Goal: Answer question/provide support: Answer question/provide support

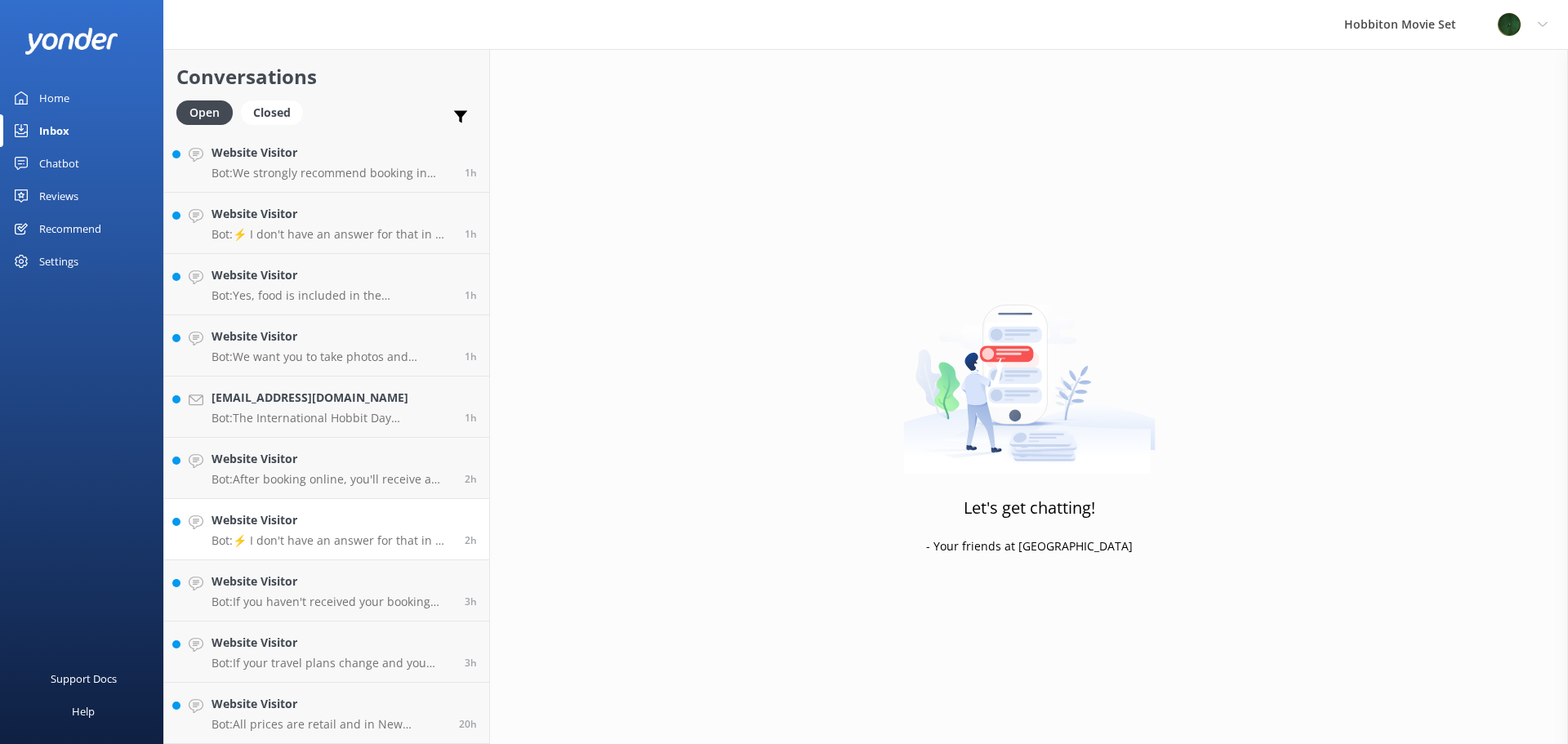
scroll to position [555, 0]
click at [385, 700] on h4 "[EMAIL_ADDRESS][DOMAIN_NAME]" at bounding box center [333, 704] width 242 height 18
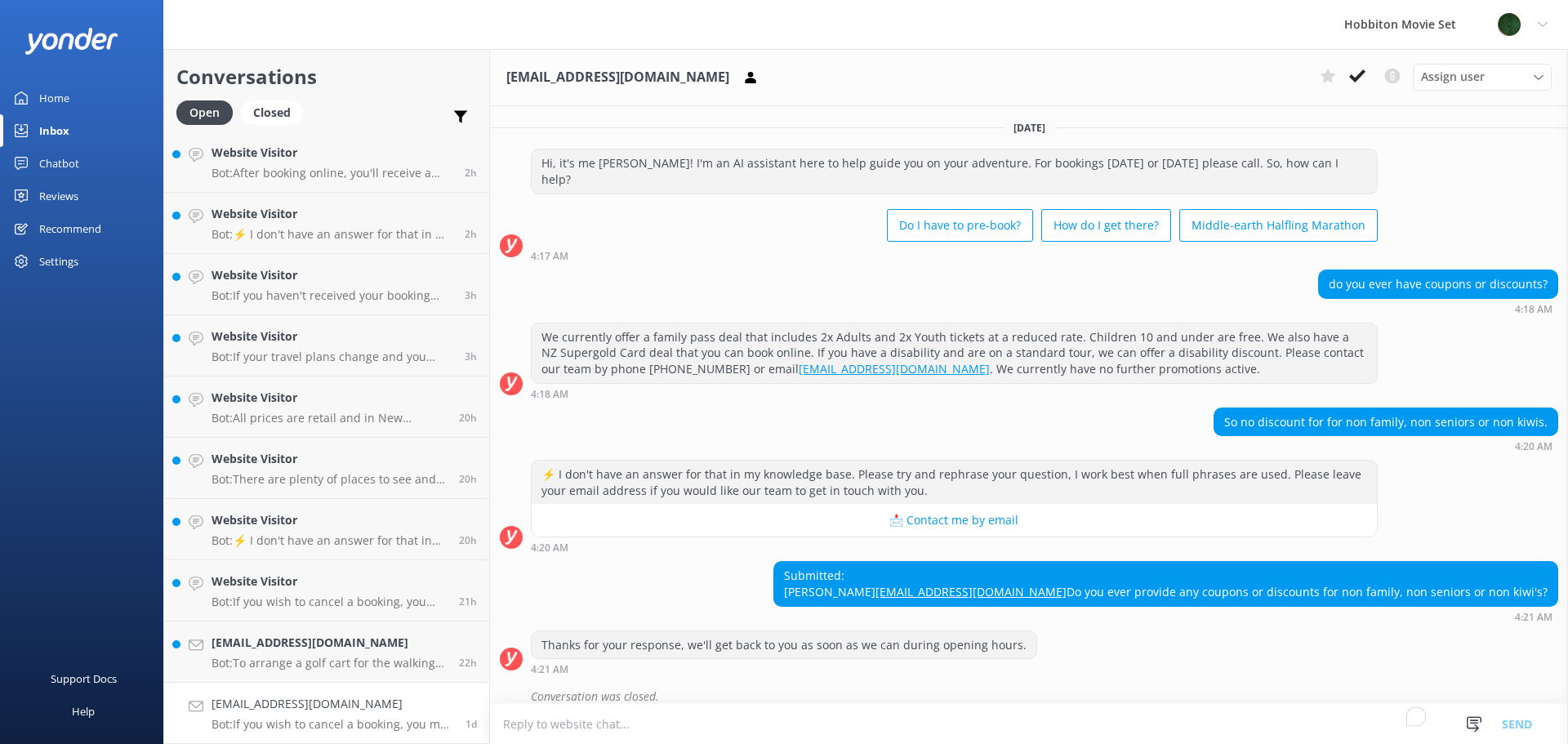
scroll to position [212, 0]
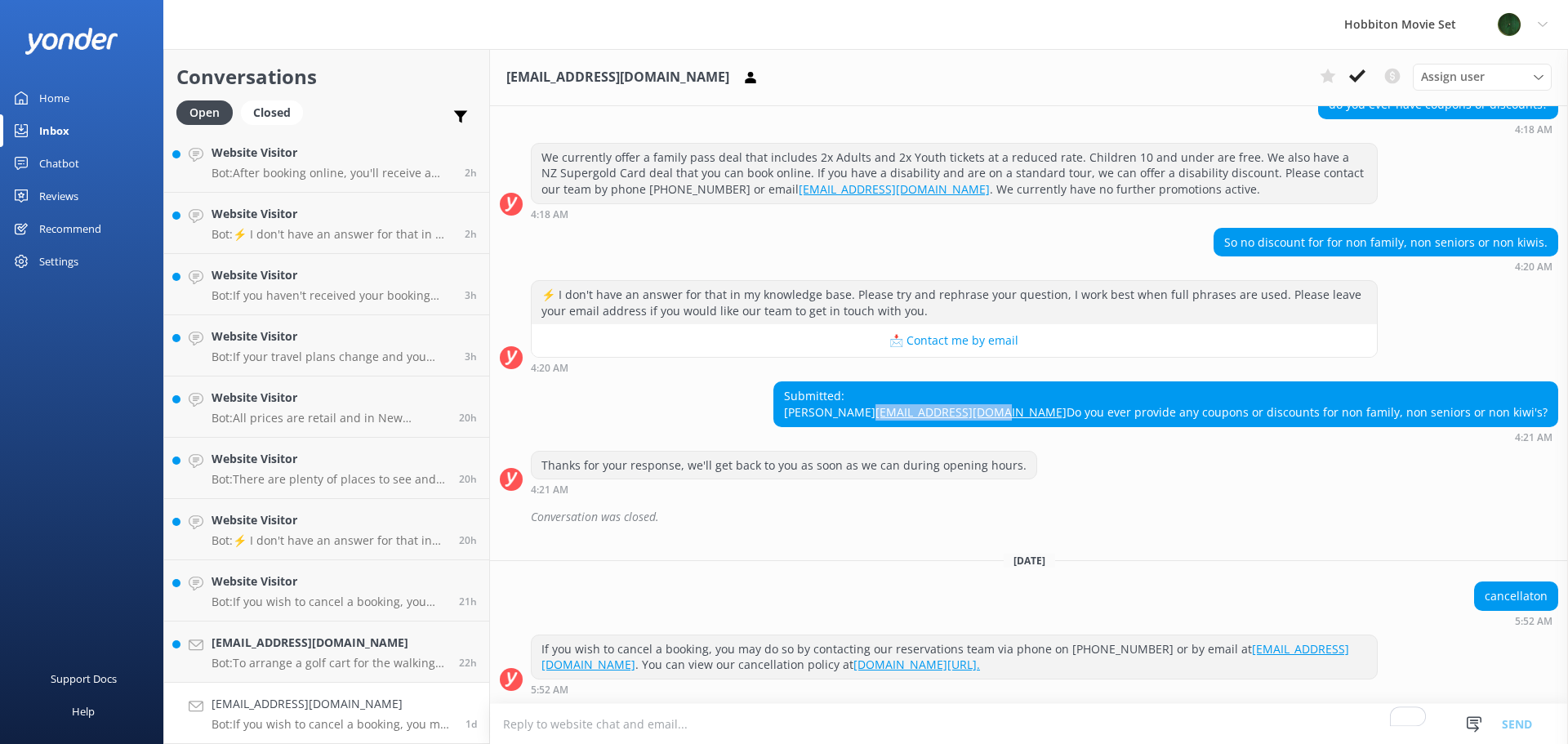
drag, startPoint x: 1196, startPoint y: 379, endPoint x: 1063, endPoint y: 380, distance: 133.0
click at [1063, 383] on div "Submitted: [PERSON_NAME] [EMAIL_ADDRESS][DOMAIN_NAME] Do you ever provide any c…" at bounding box center [1165, 404] width 783 height 43
copy link "[EMAIL_ADDRESS][DOMAIN_NAME]"
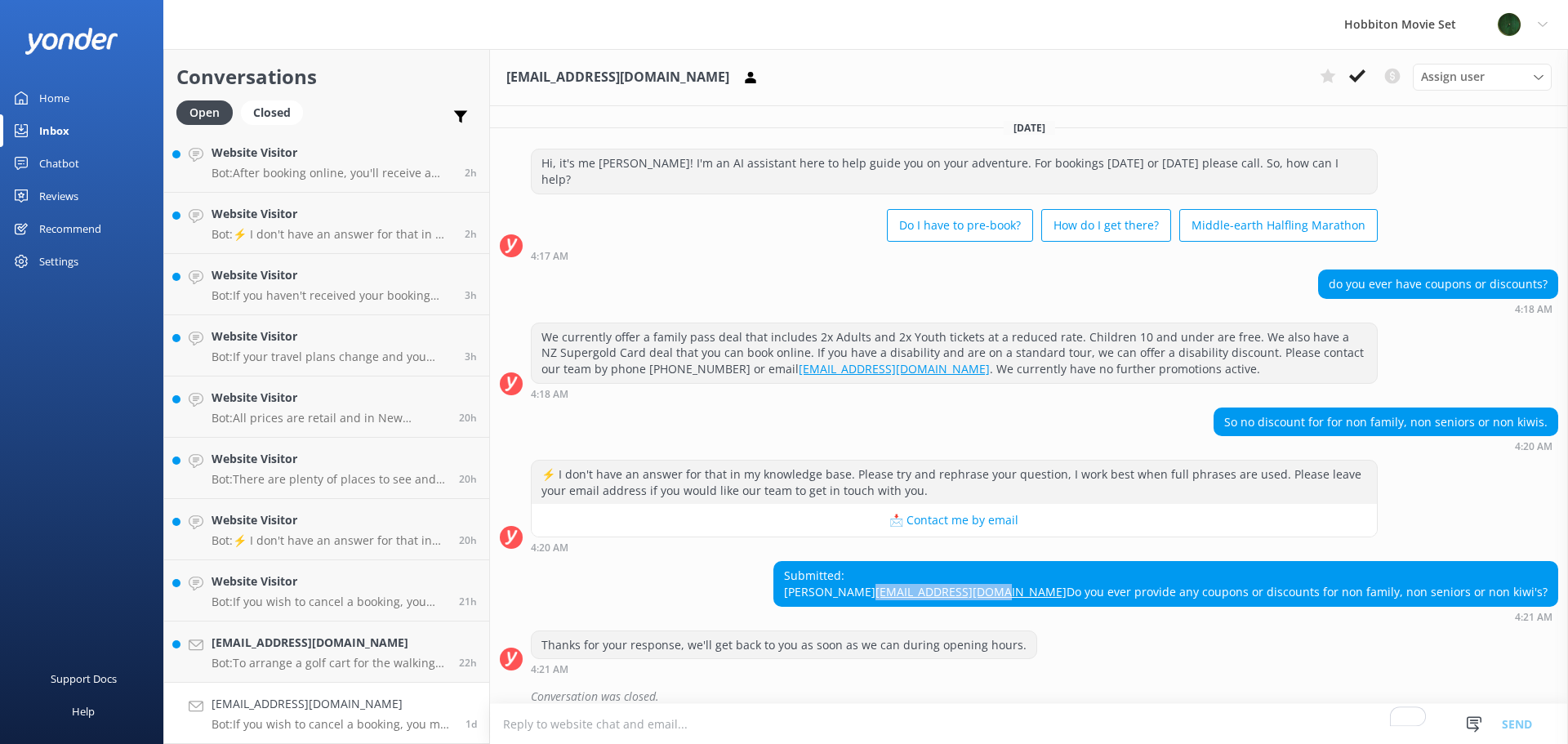
scroll to position [81, 0]
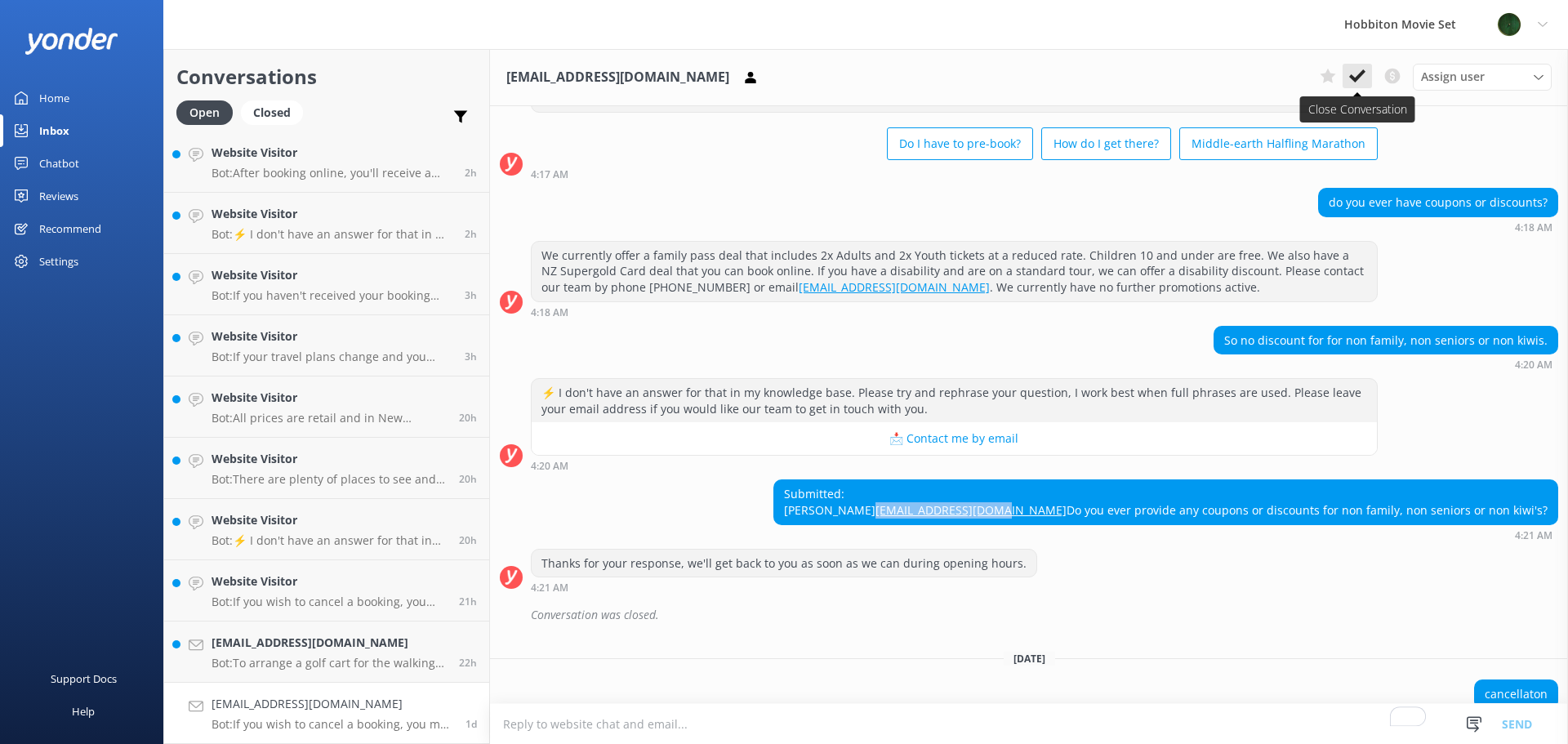
click at [1352, 76] on use at bounding box center [1357, 76] width 16 height 13
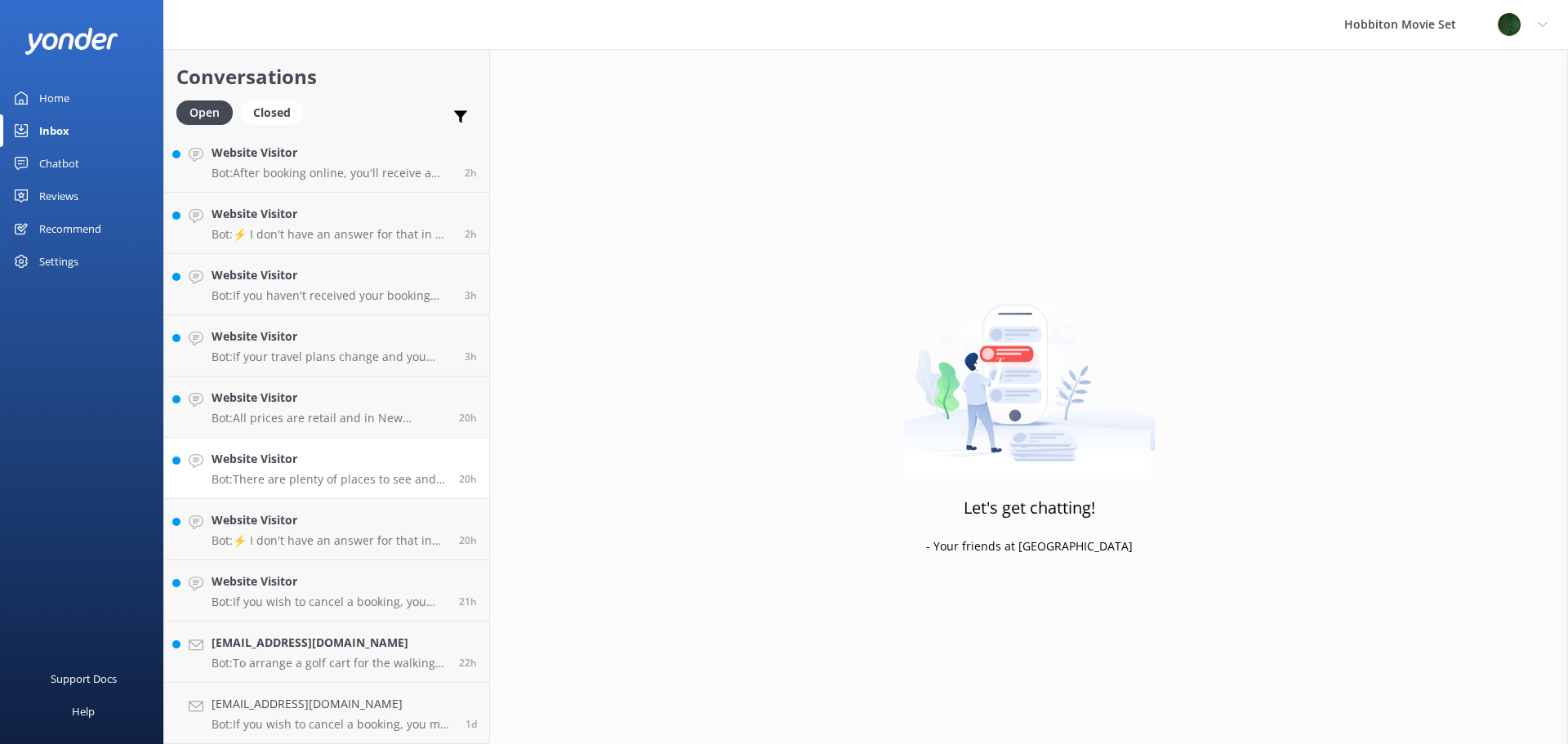
scroll to position [494, 0]
click at [317, 707] on h4 "[EMAIL_ADDRESS][DOMAIN_NAME]" at bounding box center [329, 704] width 235 height 18
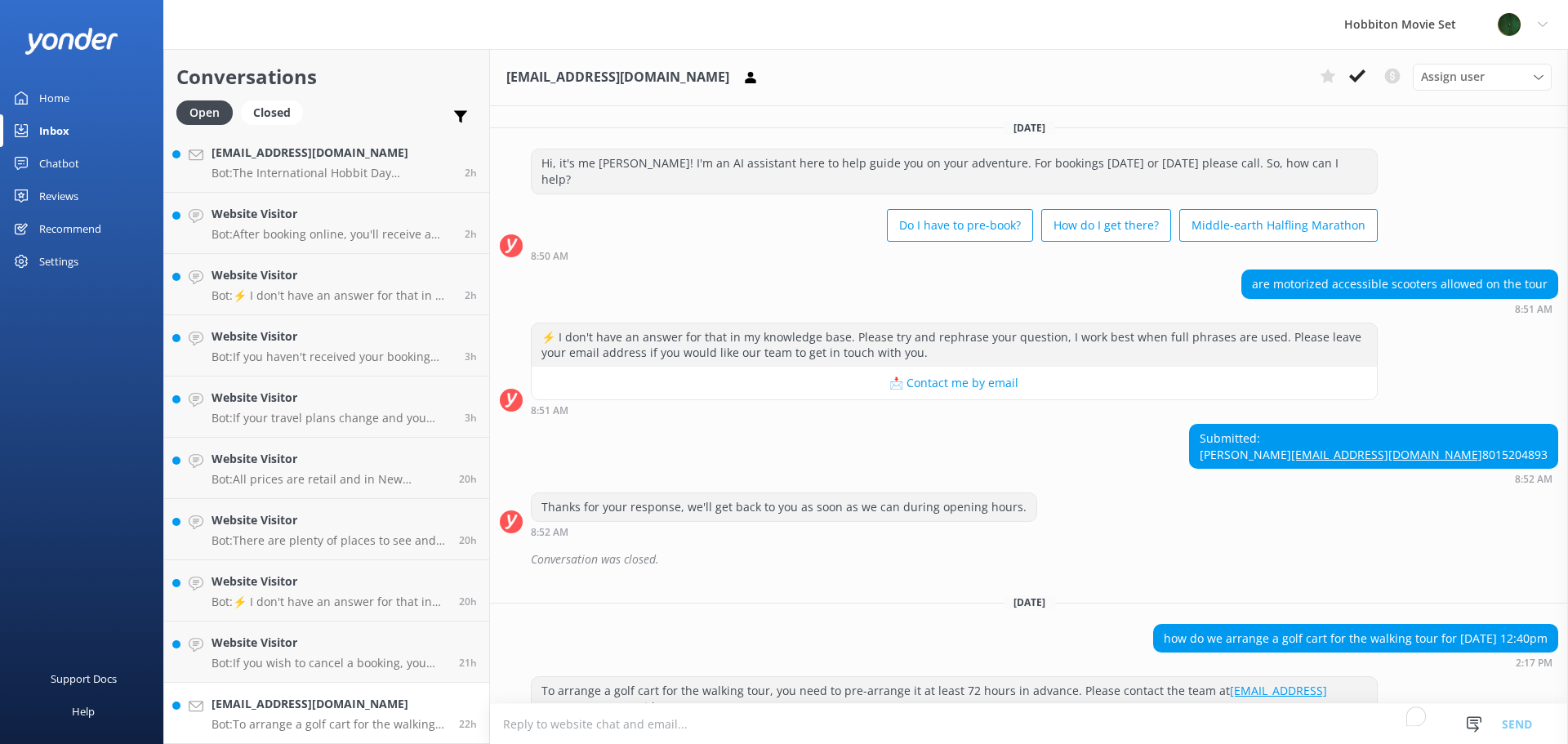
scroll to position [58, 0]
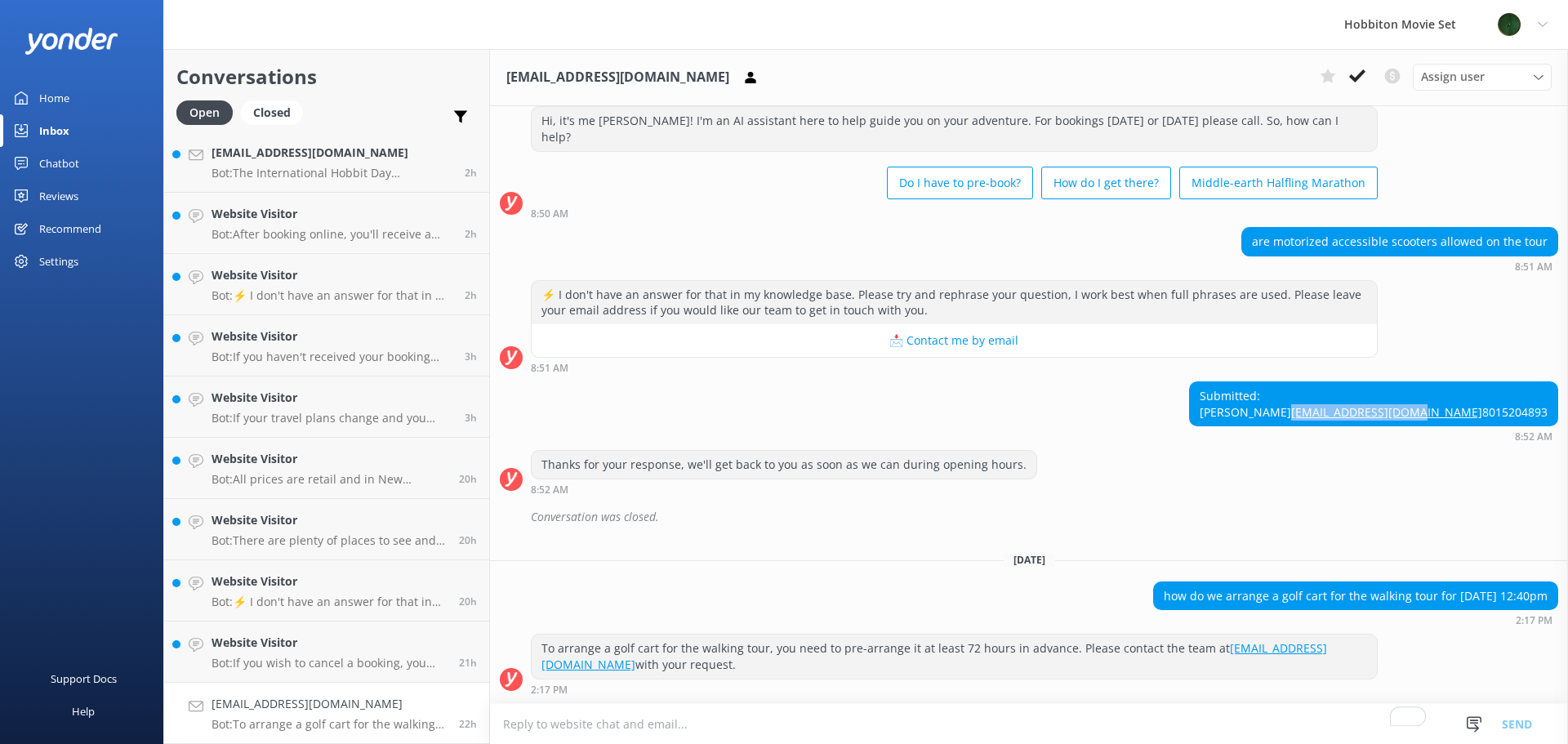
drag, startPoint x: 1543, startPoint y: 395, endPoint x: 1405, endPoint y: 402, distance: 138.2
click at [1405, 402] on div "Submitted: [PERSON_NAME] [EMAIL_ADDRESS][DOMAIN_NAME] 8015204893 8:52 AM" at bounding box center [1028, 411] width 1078 height 60
copy link "[EMAIL_ADDRESS][DOMAIN_NAME]"
click at [1360, 77] on use at bounding box center [1357, 76] width 16 height 13
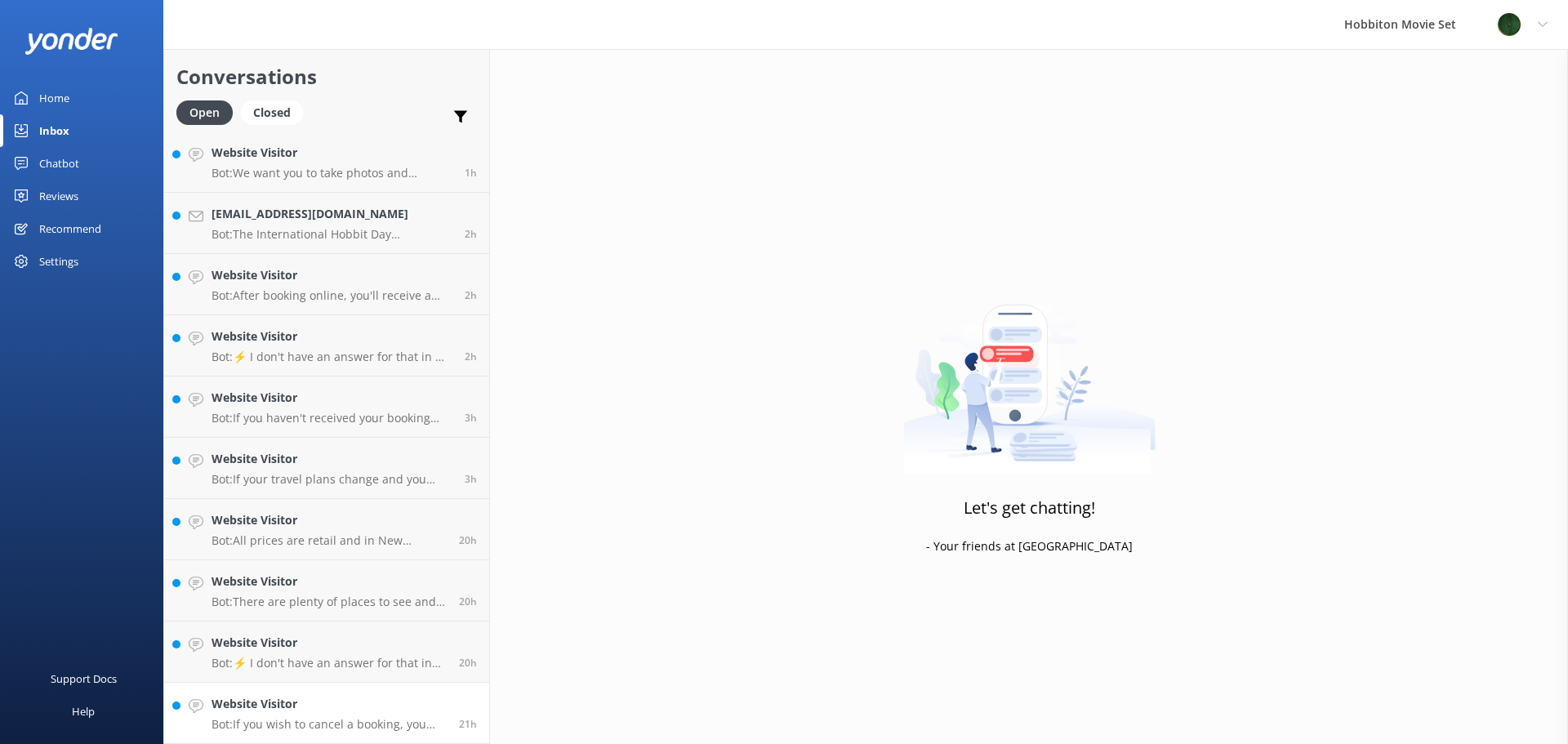
scroll to position [432, 0]
click at [353, 235] on p "Bot: The International Hobbit Day experience is 5.5 hours long from The Shire's…" at bounding box center [332, 234] width 241 height 14
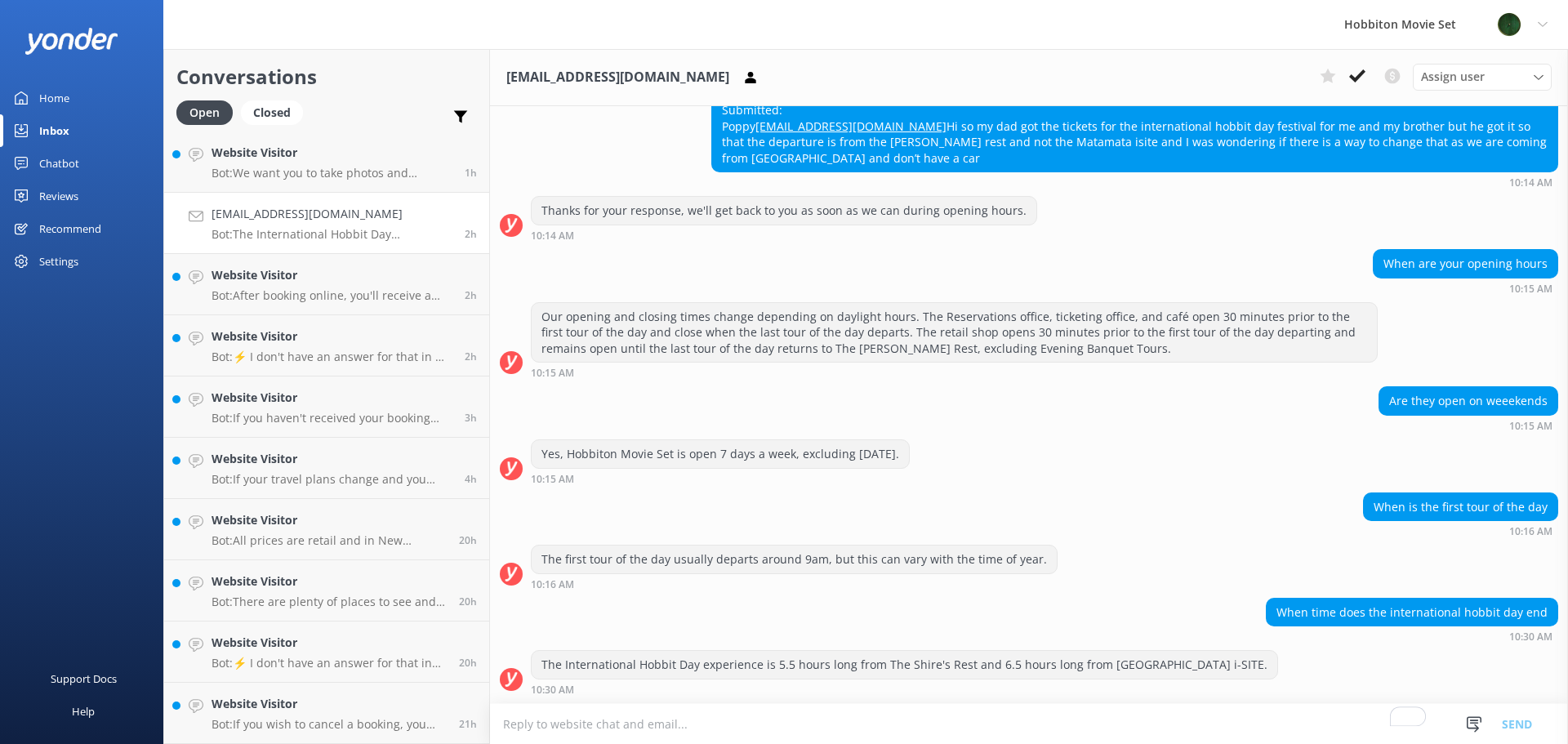
scroll to position [432, 0]
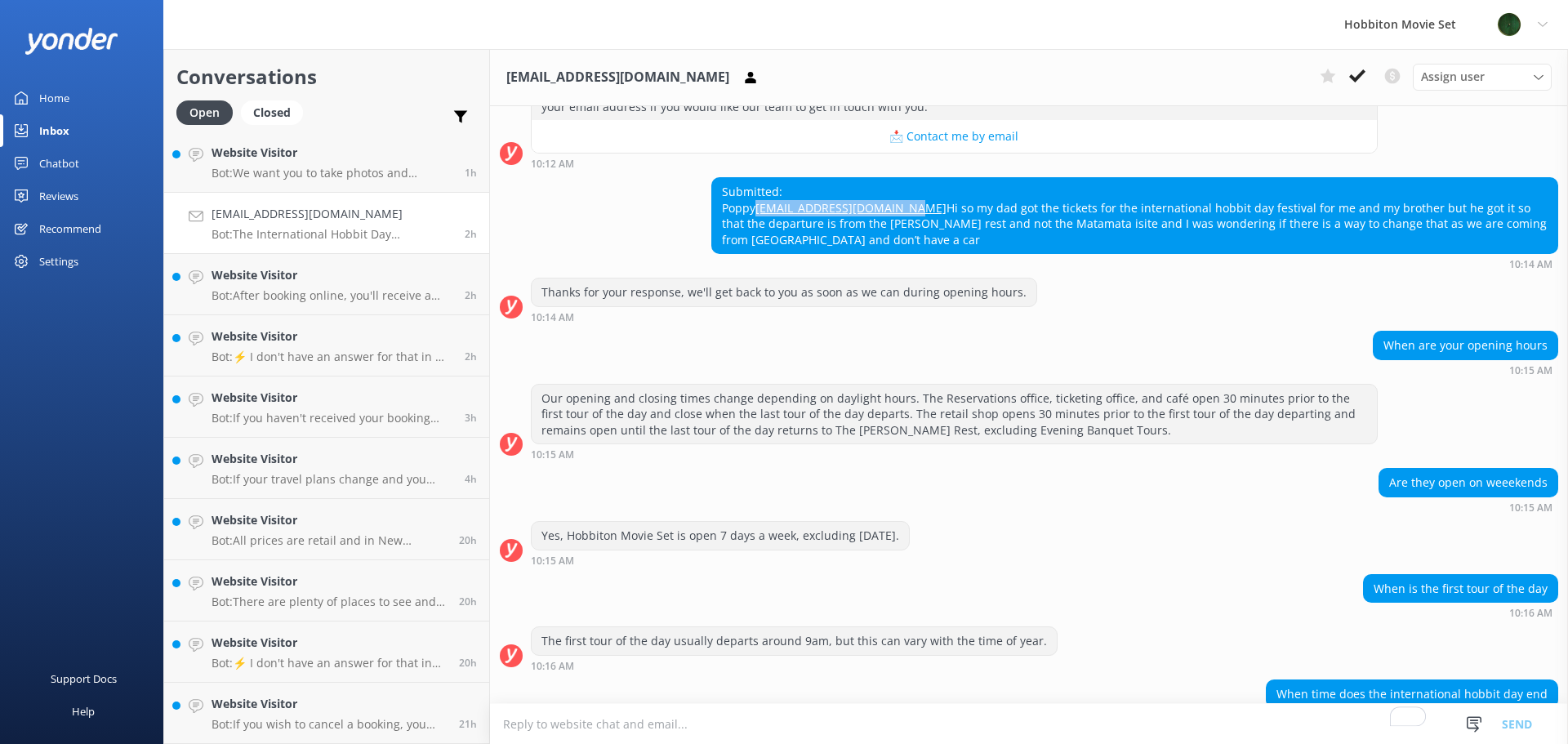
drag, startPoint x: 881, startPoint y: 207, endPoint x: 718, endPoint y: 212, distance: 163.1
click at [718, 212] on div "Submitted: Poppy [EMAIL_ADDRESS][DOMAIN_NAME] Hi so my dad got the tickets for …" at bounding box center [1135, 216] width 845 height 75
copy link "[EMAIL_ADDRESS][DOMAIN_NAME]"
click at [1364, 80] on icon at bounding box center [1357, 76] width 16 height 16
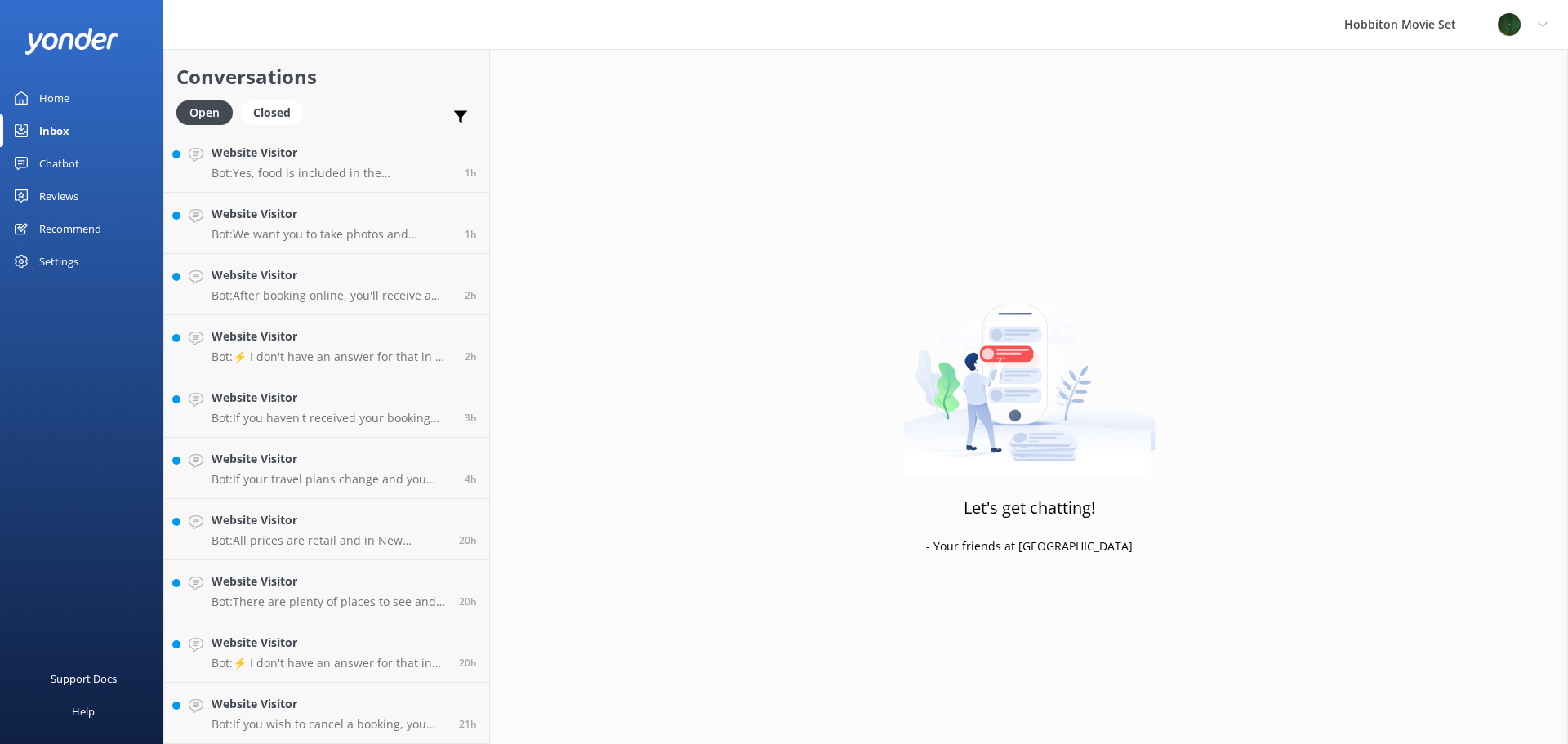
scroll to position [371, 0]
